Goal: Information Seeking & Learning: Learn about a topic

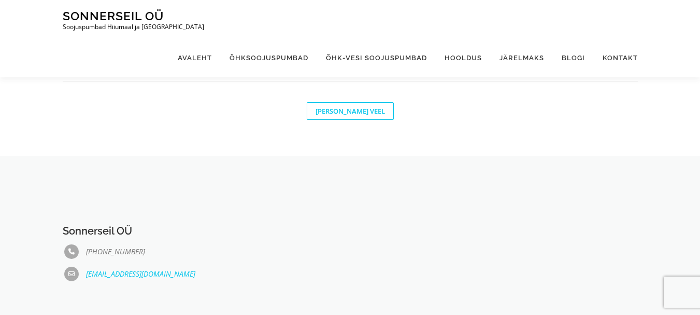
scroll to position [887, 0]
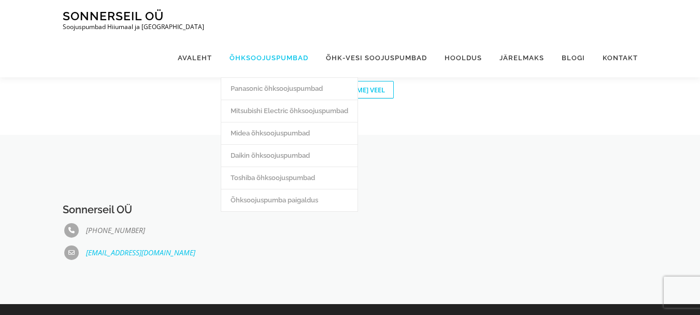
click at [269, 38] on link "Õhksoojuspumbad" at bounding box center [269, 57] width 96 height 39
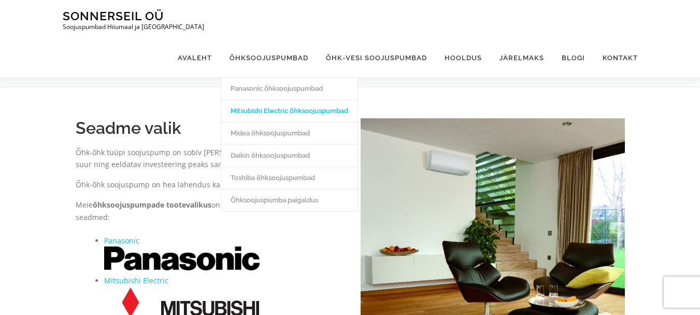
click at [253, 100] on link "Mitsubishi Electric õhksoojuspumbad" at bounding box center [289, 111] width 136 height 22
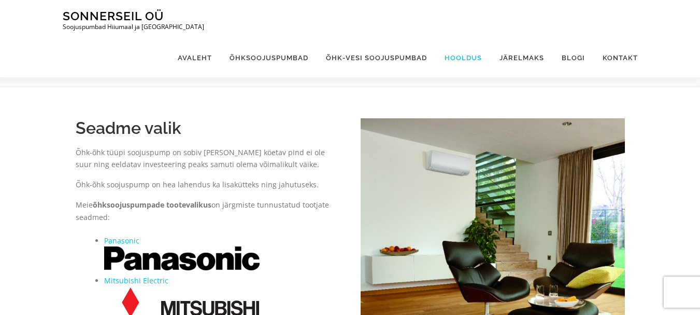
click at [460, 38] on link "Hooldus" at bounding box center [463, 57] width 55 height 39
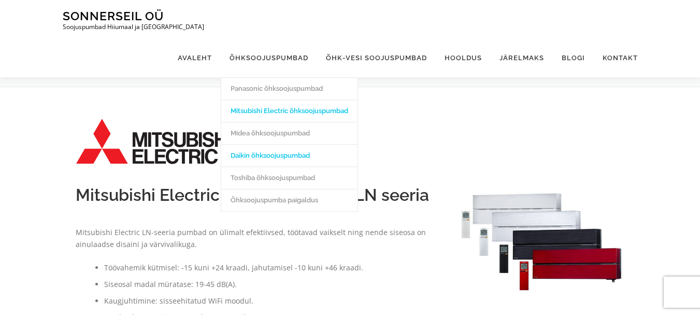
click at [281, 144] on link "Daikin õhksoojuspumbad" at bounding box center [289, 155] width 136 height 22
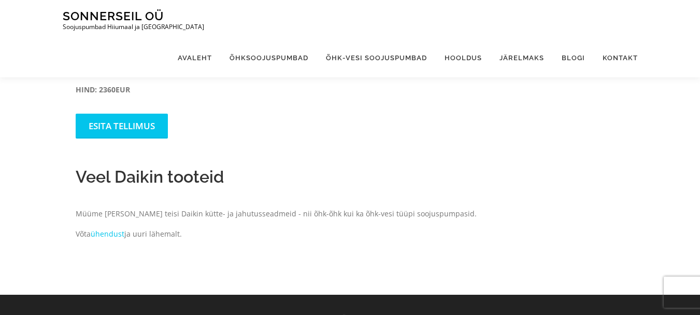
scroll to position [1173, 0]
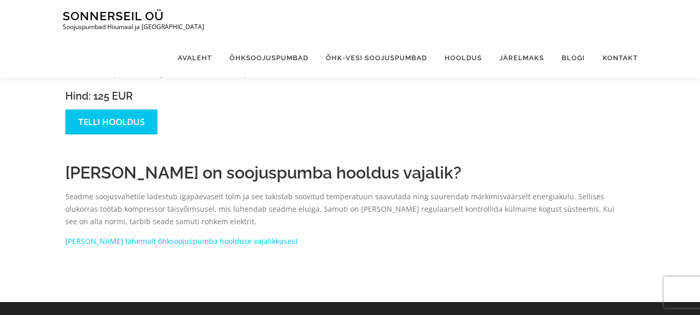
scroll to position [758, 0]
